Goal: Information Seeking & Learning: Learn about a topic

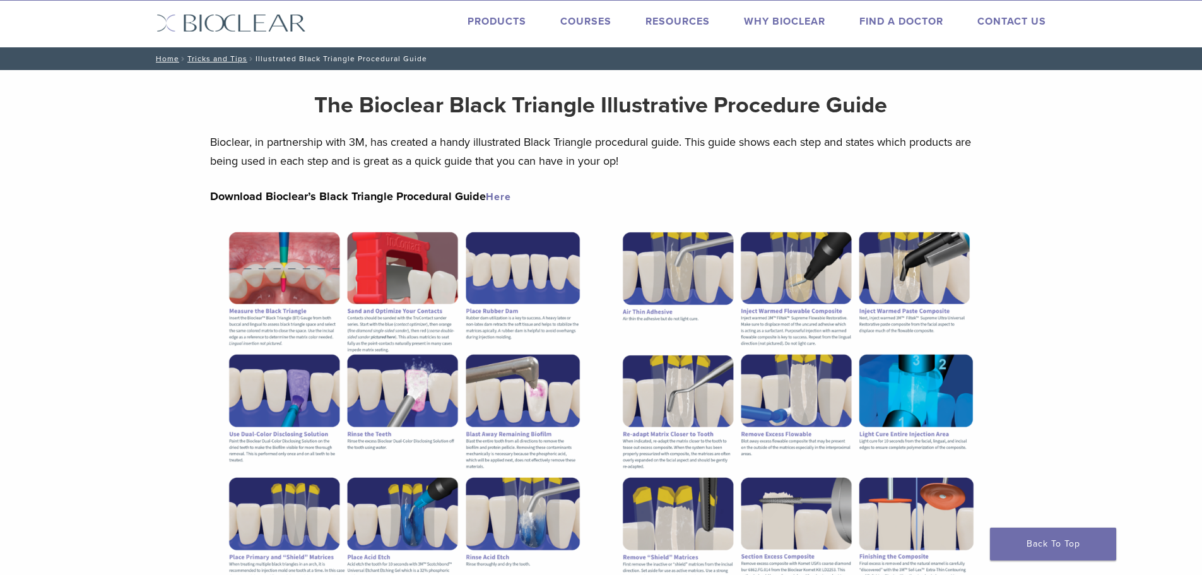
scroll to position [6, 0]
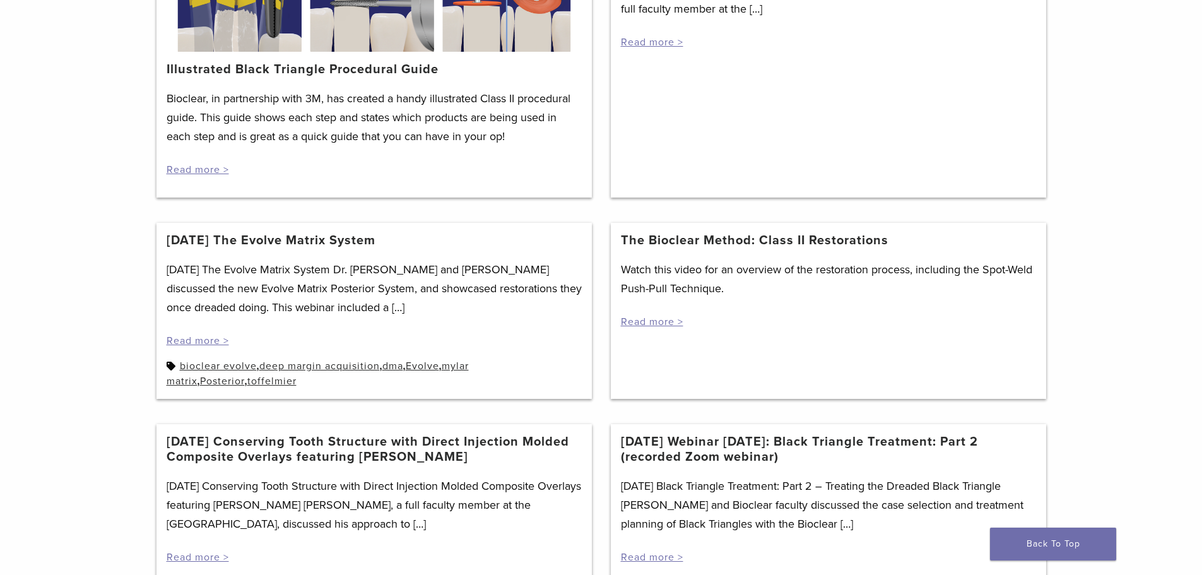
scroll to position [378, 0]
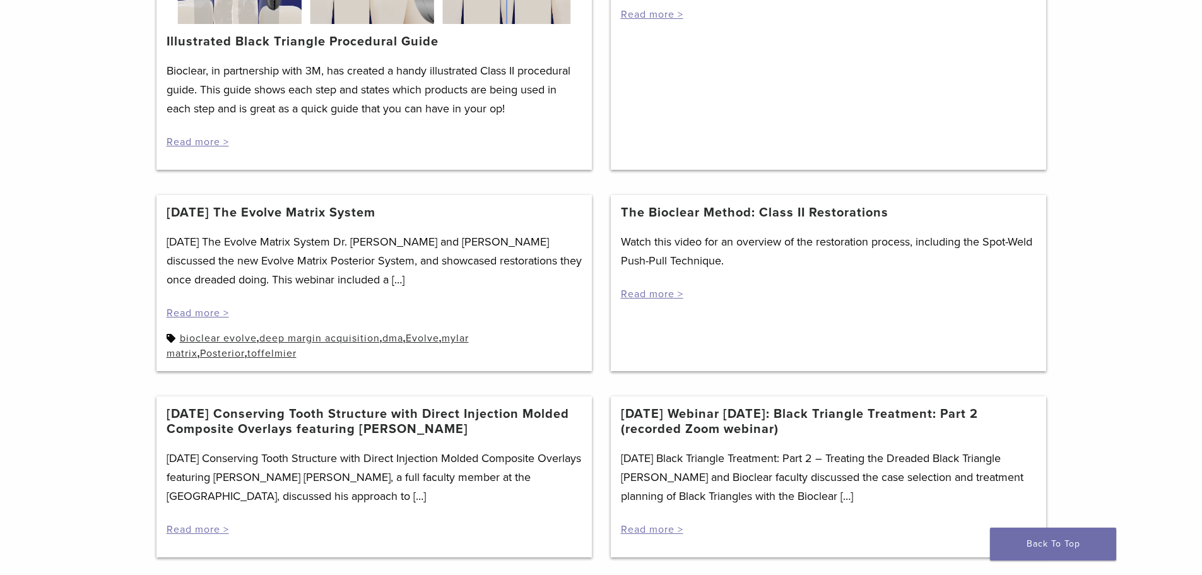
click at [300, 217] on link "[DATE] The Evolve Matrix System" at bounding box center [271, 212] width 209 height 15
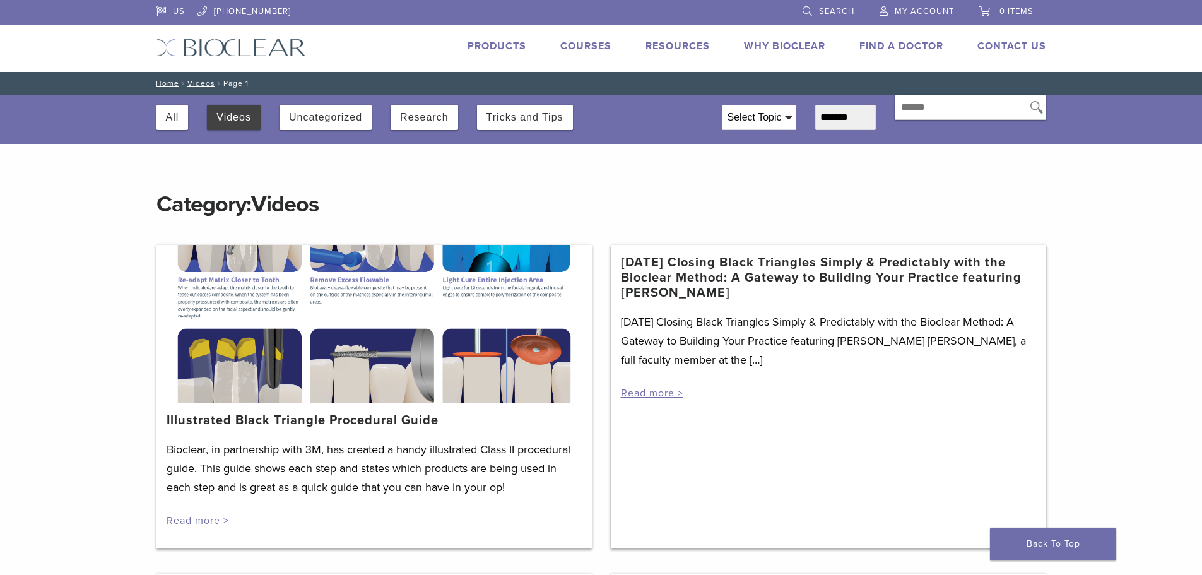
scroll to position [378, 0]
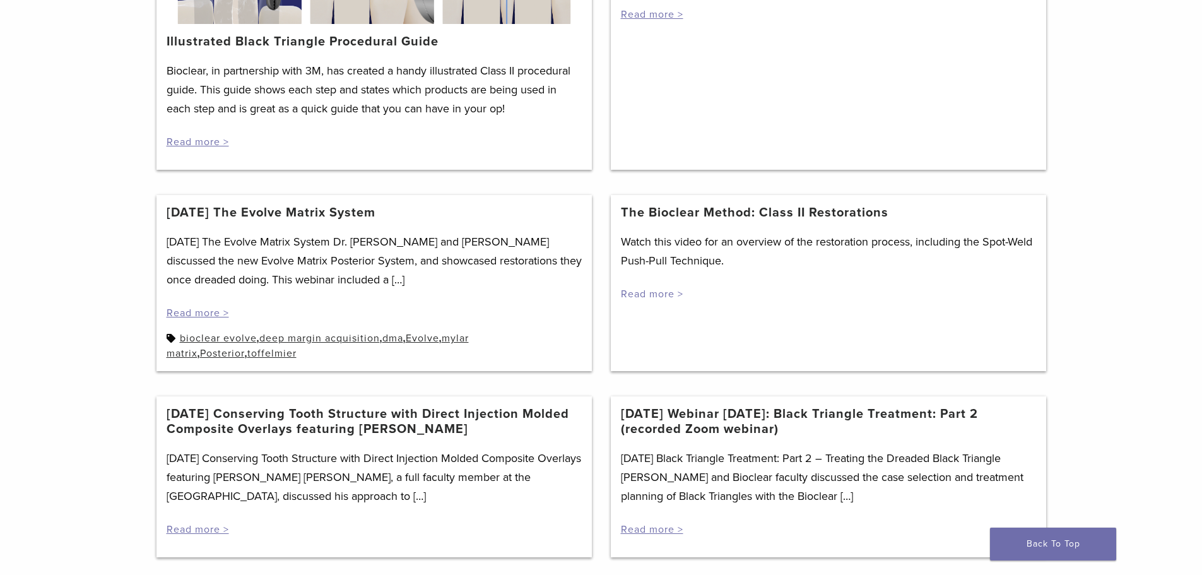
click at [664, 291] on link "Read more >" at bounding box center [652, 294] width 62 height 13
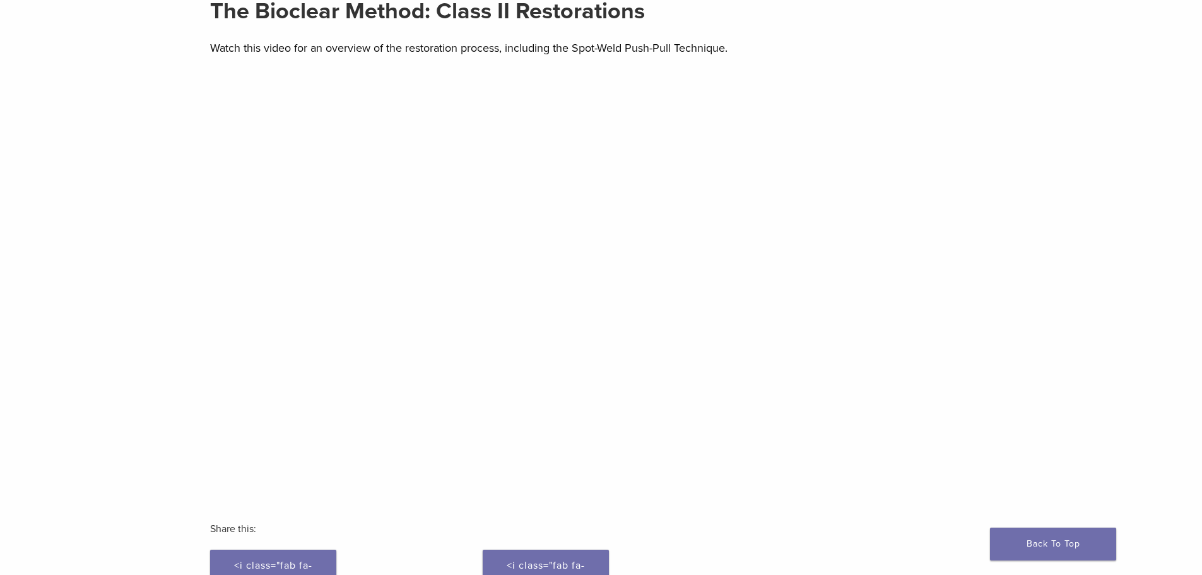
scroll to position [126, 0]
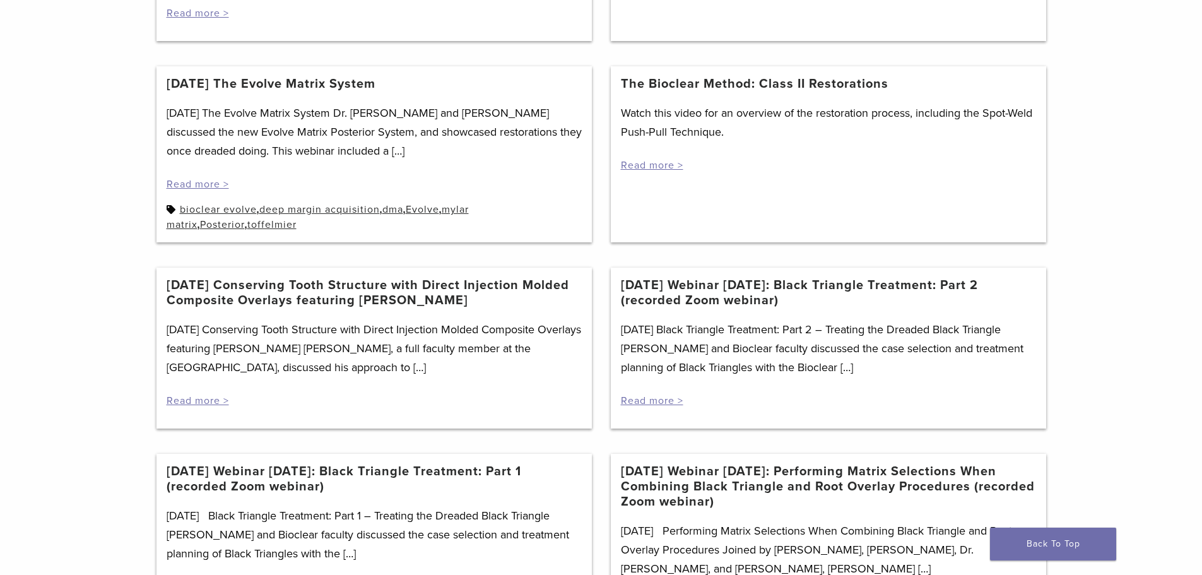
scroll to position [568, 0]
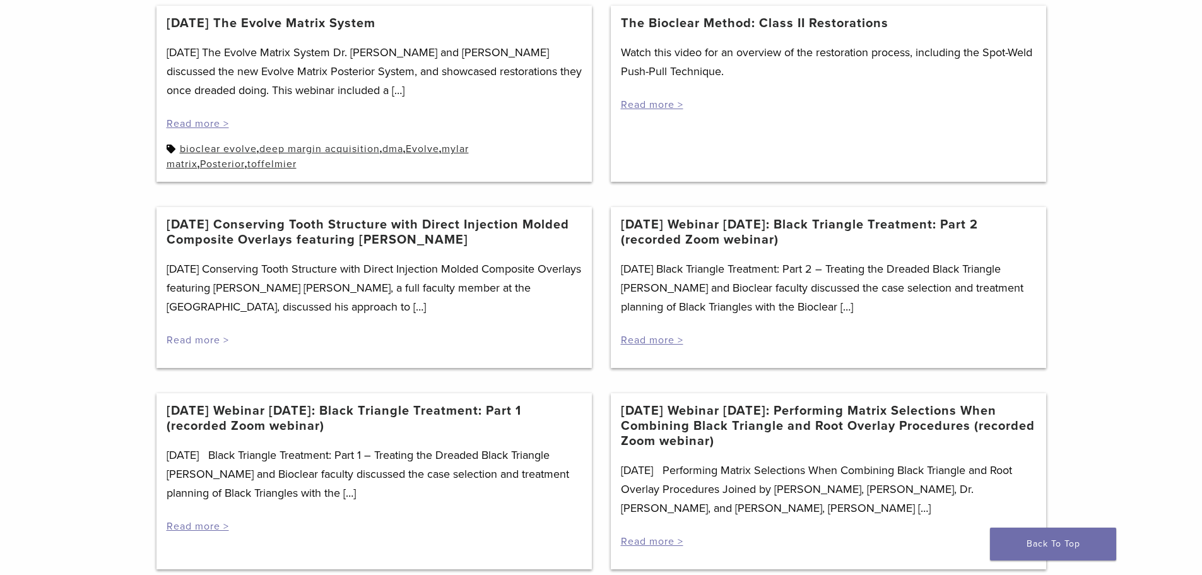
click at [213, 339] on link "Read more >" at bounding box center [198, 340] width 62 height 13
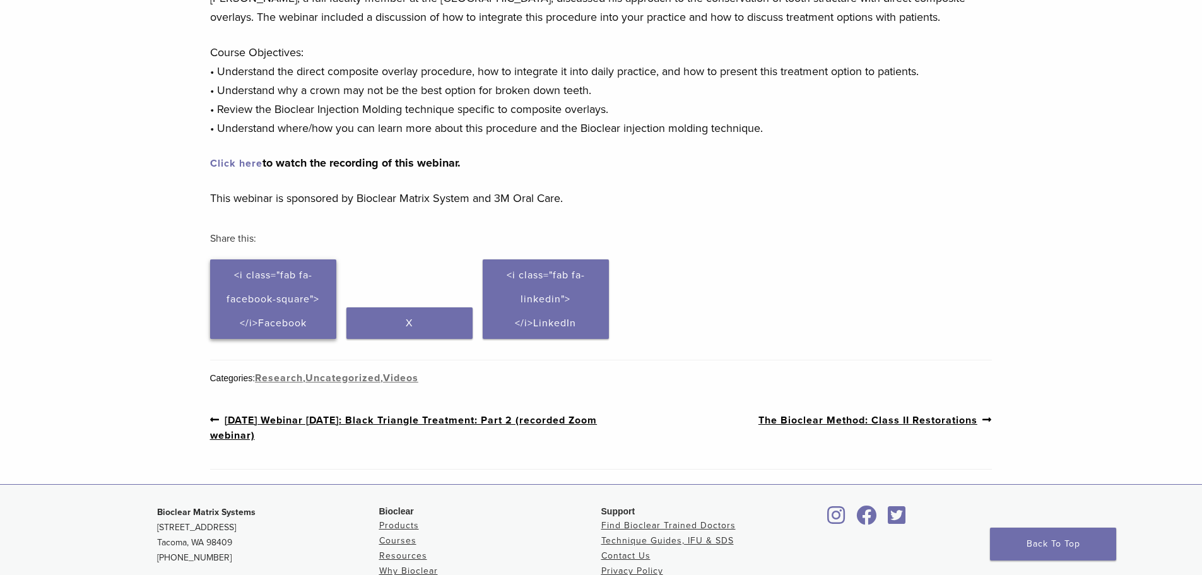
scroll to position [189, 0]
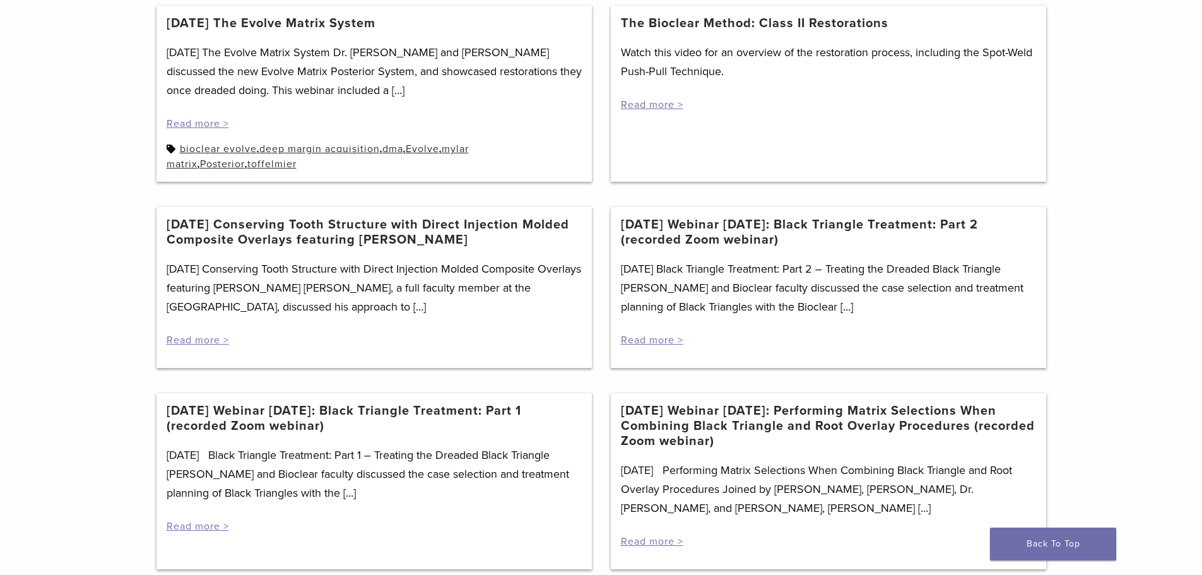
scroll to position [315, 0]
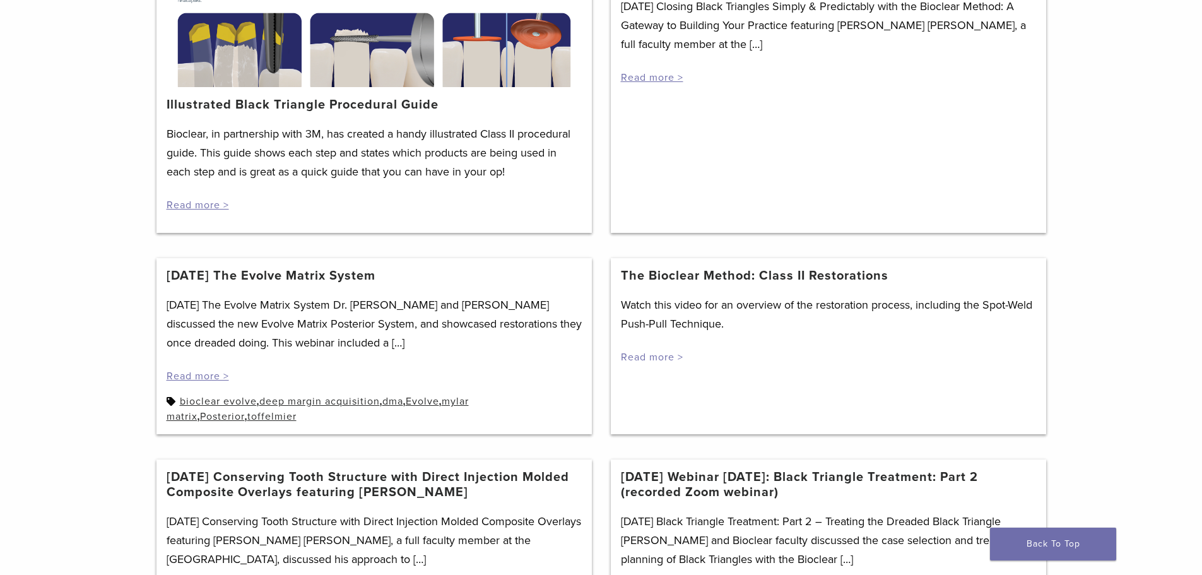
click at [672, 354] on link "Read more >" at bounding box center [652, 357] width 62 height 13
